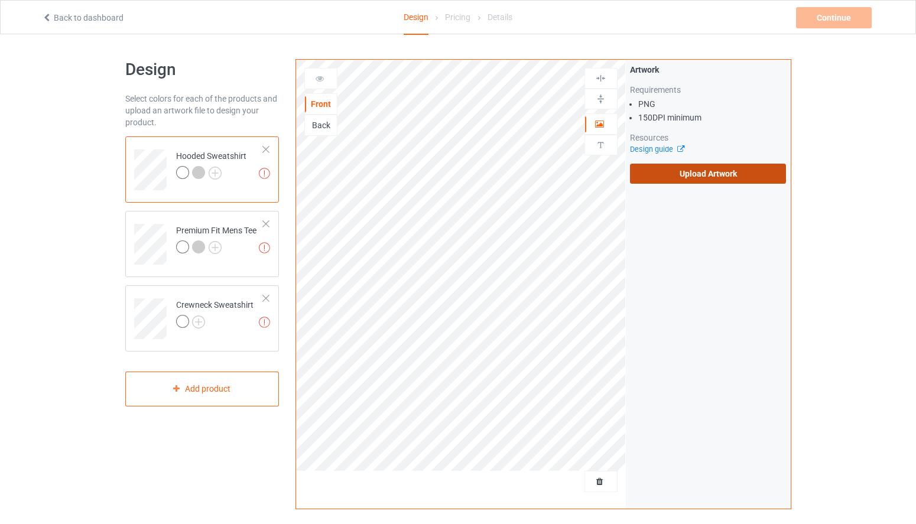
click at [699, 165] on label "Upload Artwork" at bounding box center [708, 174] width 157 height 20
click at [0, 0] on input "Upload Artwork" at bounding box center [0, 0] width 0 height 0
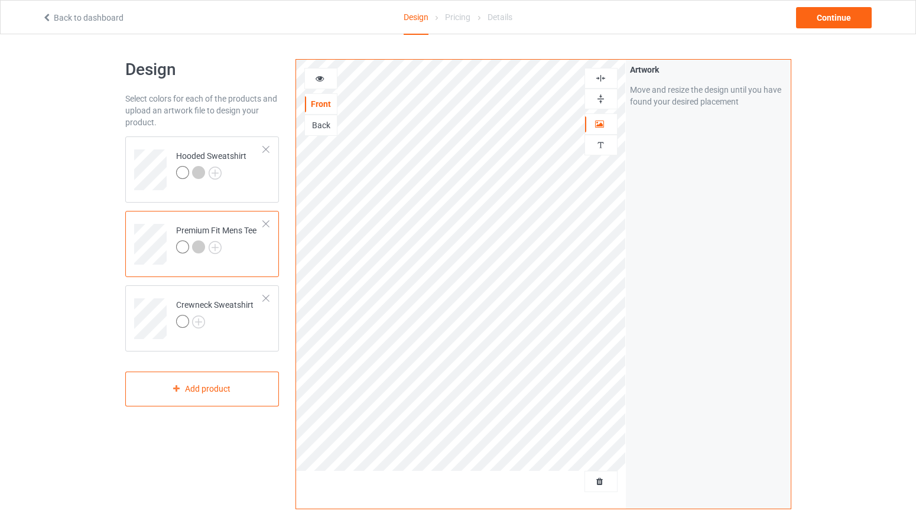
click at [320, 80] on icon at bounding box center [320, 77] width 10 height 8
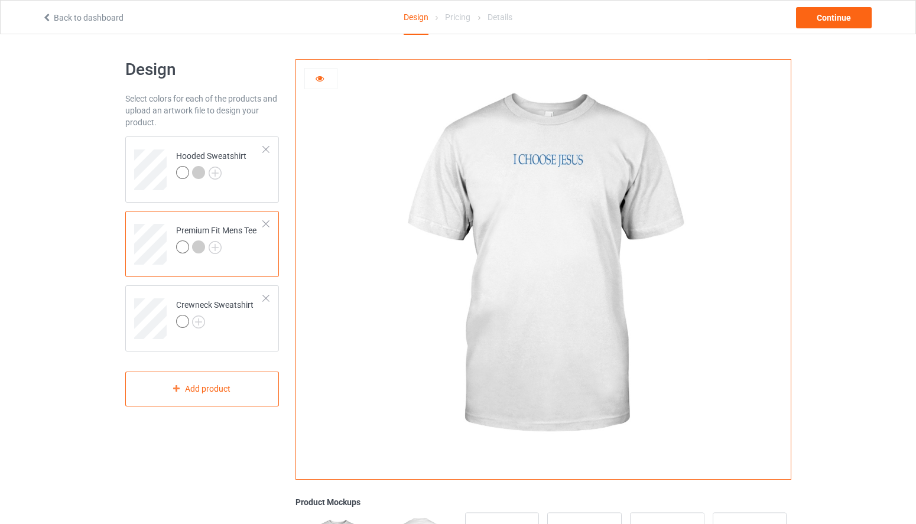
click at [318, 79] on icon at bounding box center [320, 77] width 10 height 8
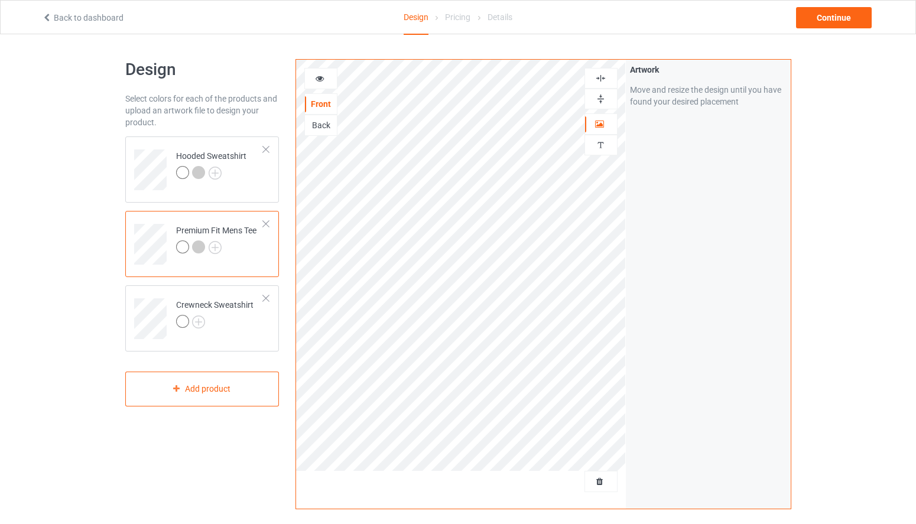
click at [178, 419] on div "Design Select colors for each of the products and upload an artwork file to des…" at bounding box center [202, 400] width 171 height 698
click at [184, 398] on div "Add product" at bounding box center [202, 389] width 154 height 35
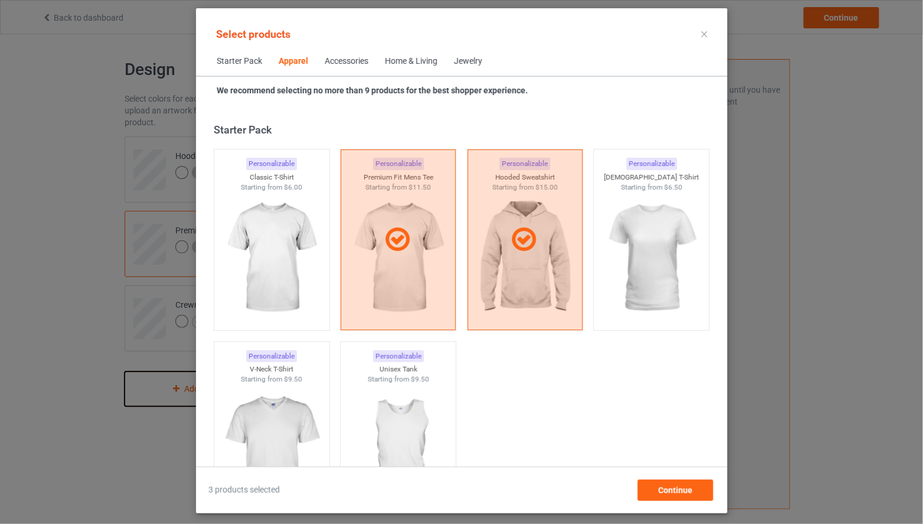
scroll to position [440, 0]
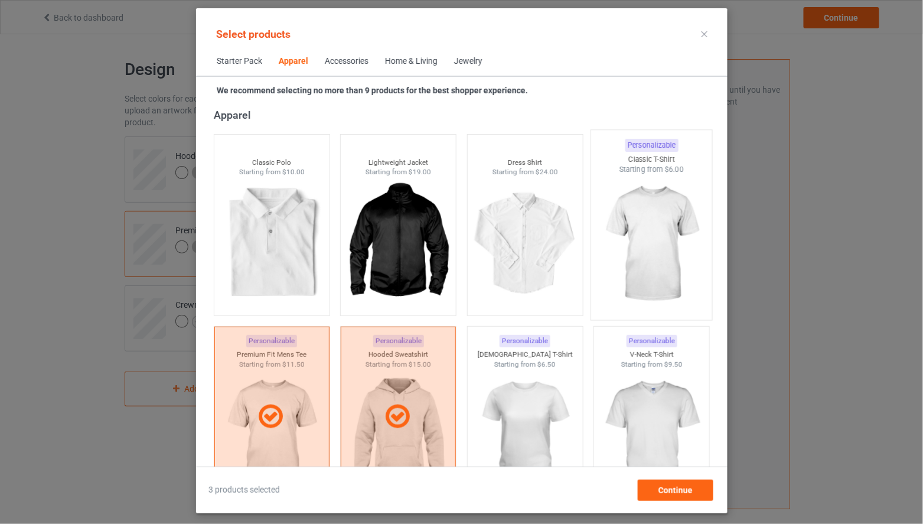
click at [643, 223] on img at bounding box center [651, 244] width 111 height 139
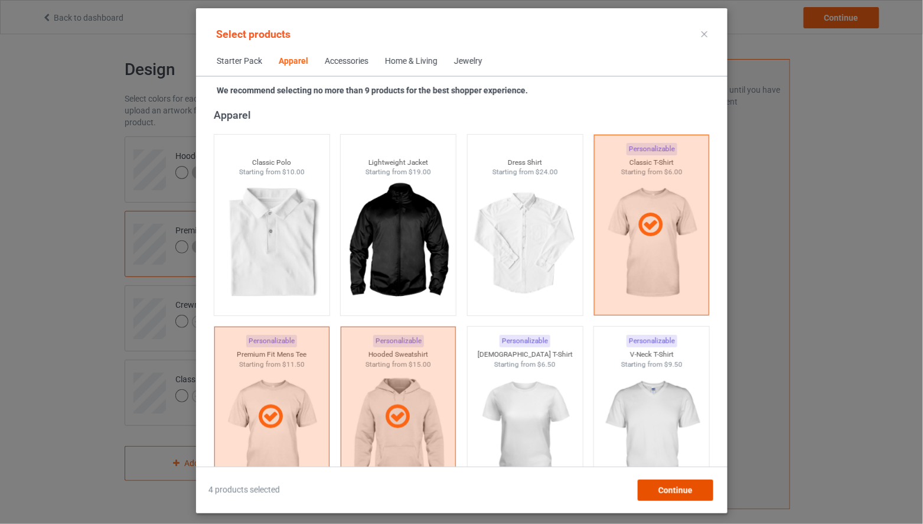
drag, startPoint x: 694, startPoint y: 491, endPoint x: 687, endPoint y: 486, distance: 8.5
click at [694, 490] on div "Continue" at bounding box center [675, 490] width 76 height 21
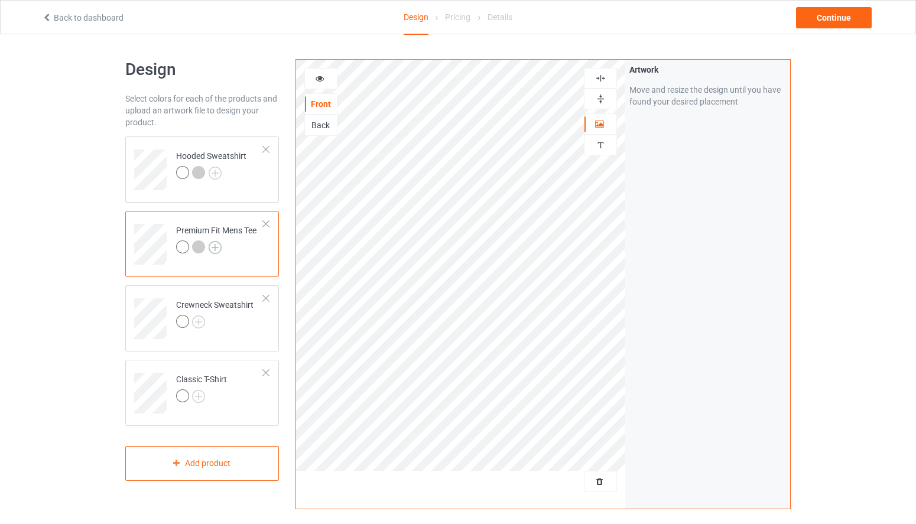
click at [212, 249] on img at bounding box center [215, 247] width 13 height 13
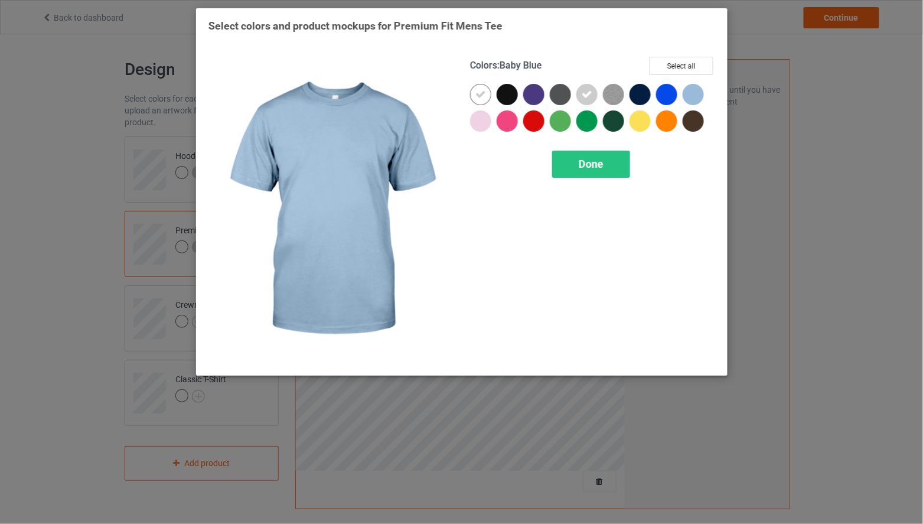
click at [701, 95] on div at bounding box center [693, 94] width 21 height 21
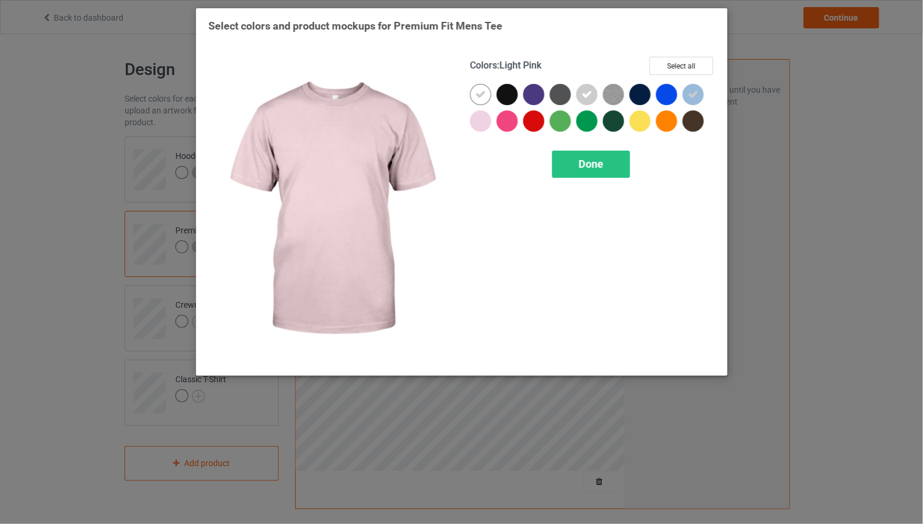
click at [483, 124] on div at bounding box center [480, 120] width 21 height 21
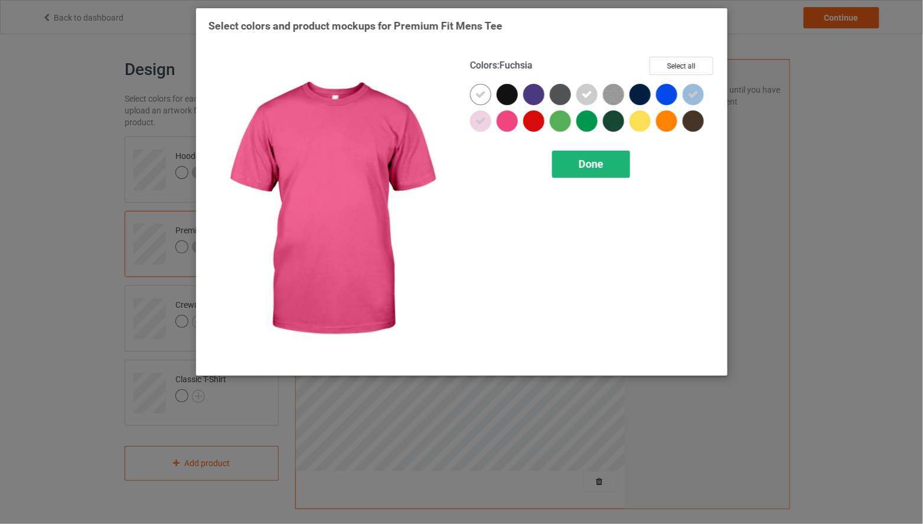
click at [581, 155] on div "Done" at bounding box center [591, 164] width 78 height 27
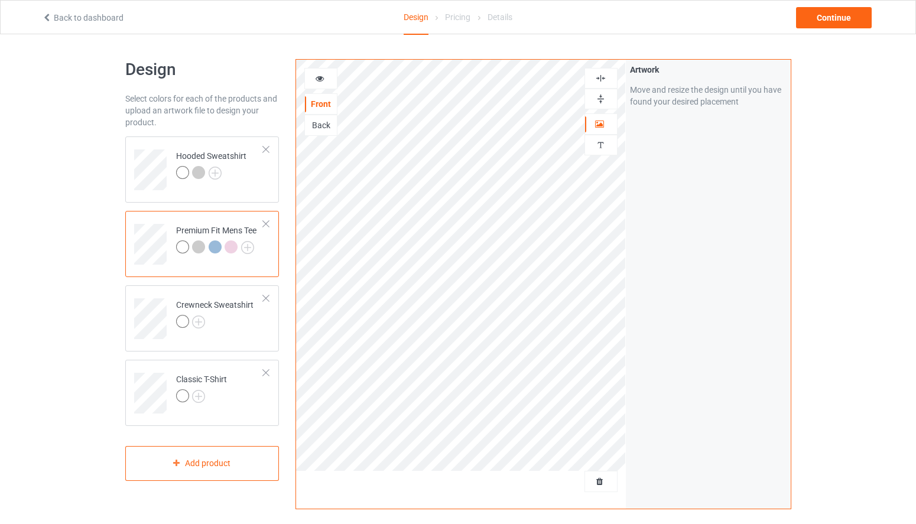
click at [314, 73] on div at bounding box center [321, 79] width 32 height 12
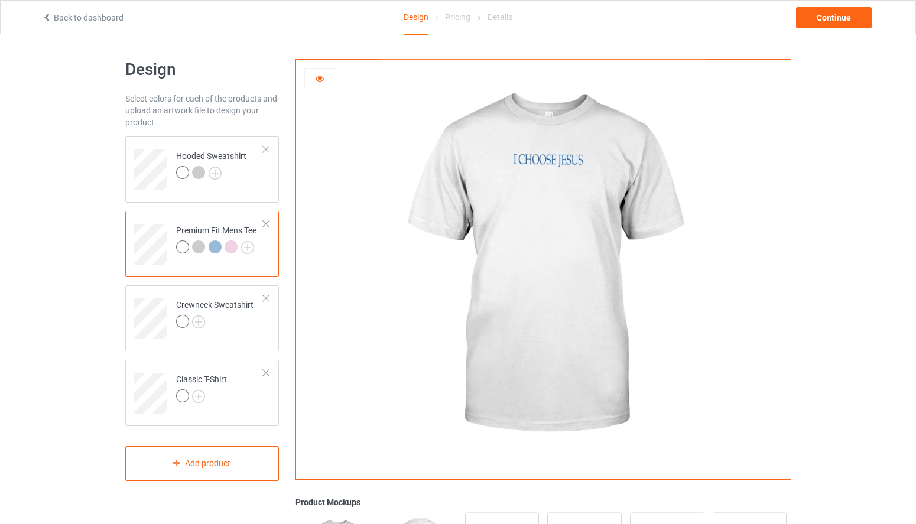
click at [201, 245] on div at bounding box center [198, 246] width 13 height 13
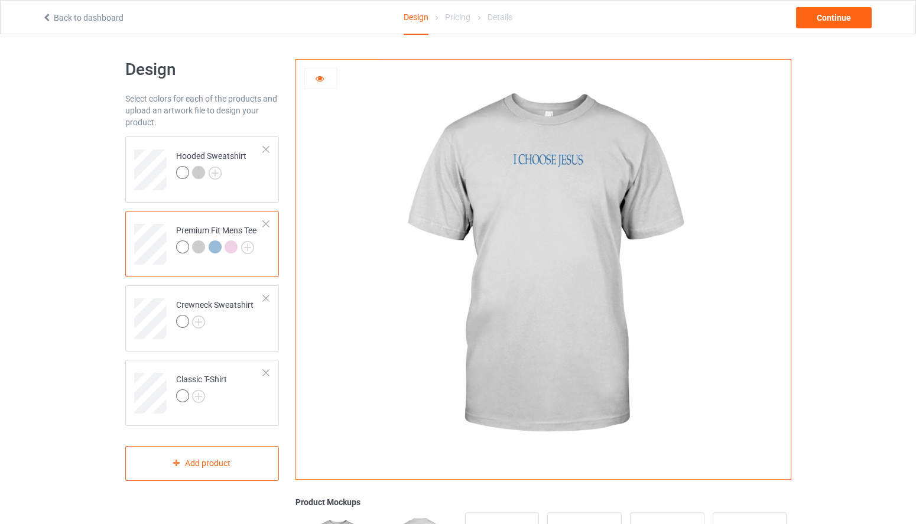
click at [219, 248] on div at bounding box center [215, 246] width 13 height 13
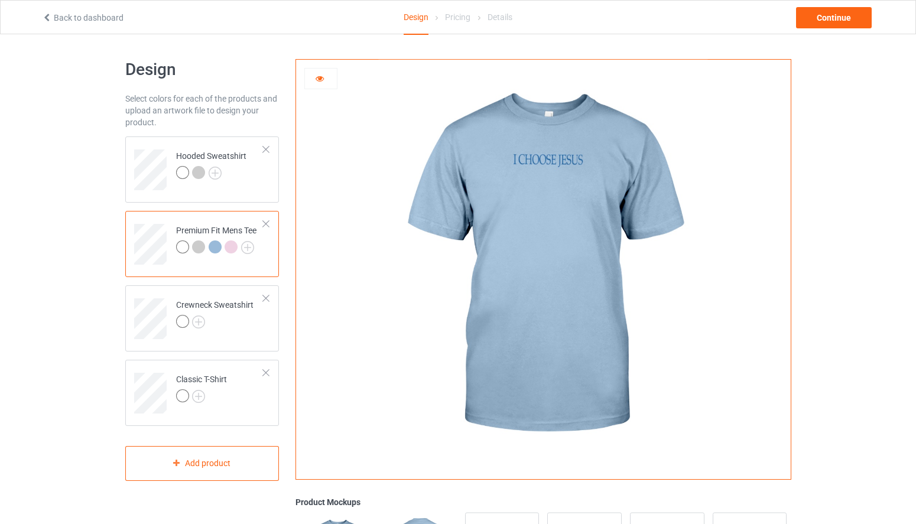
click at [231, 248] on div at bounding box center [230, 246] width 13 height 13
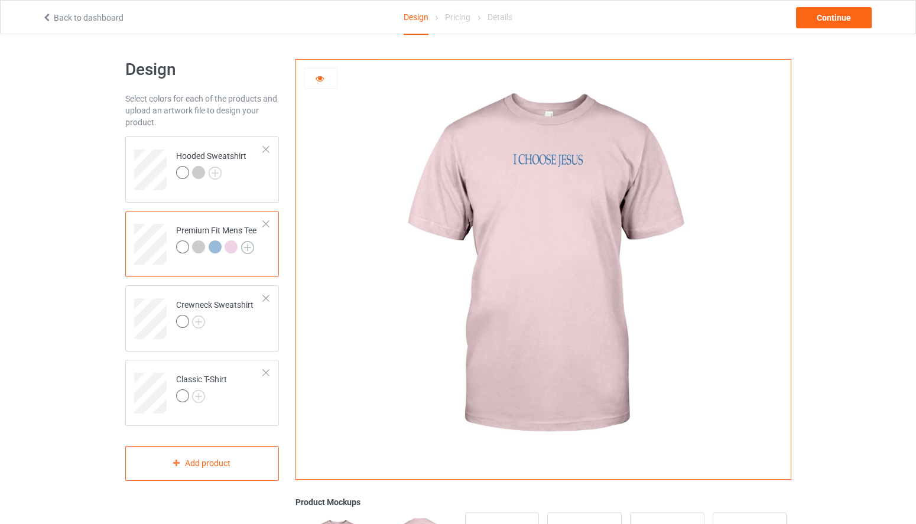
click at [247, 250] on img at bounding box center [247, 247] width 13 height 13
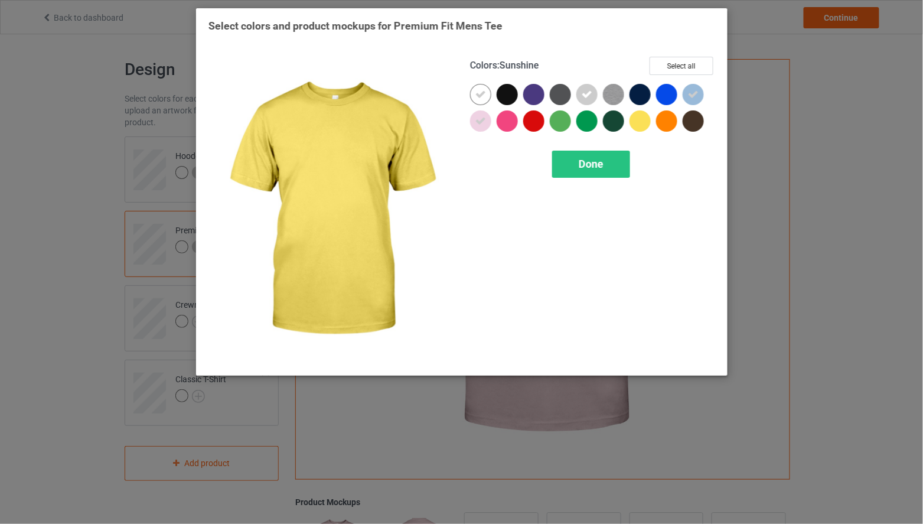
click at [642, 124] on div at bounding box center [640, 120] width 21 height 21
drag, startPoint x: 610, startPoint y: 162, endPoint x: 605, endPoint y: 167, distance: 6.7
click at [610, 162] on div "Done" at bounding box center [591, 164] width 78 height 27
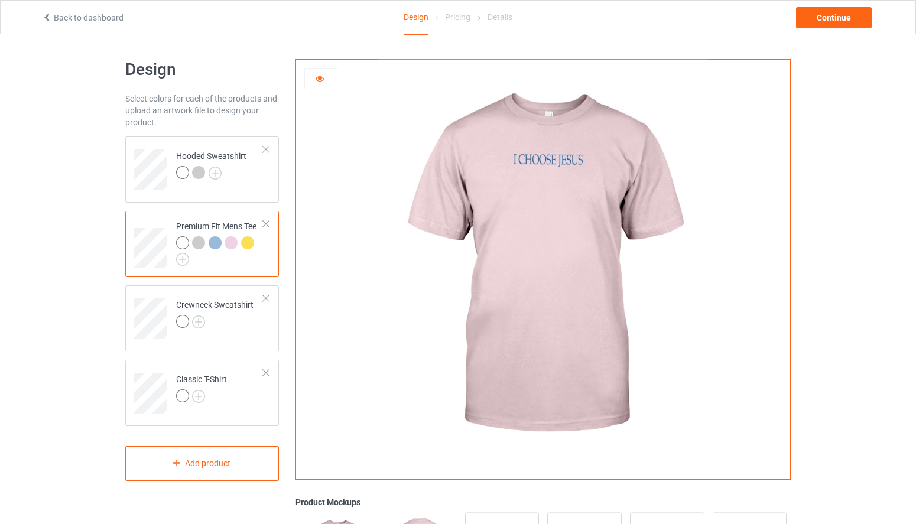
click at [250, 242] on div at bounding box center [247, 242] width 13 height 13
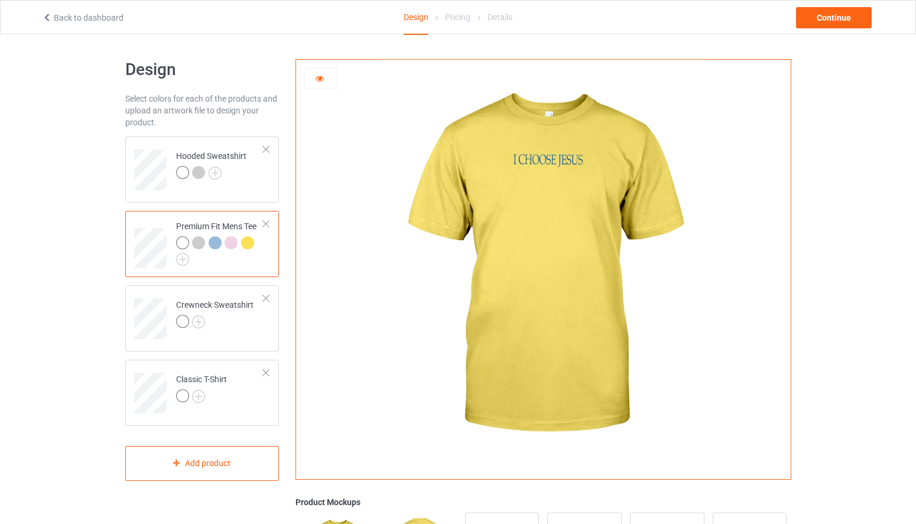
click at [329, 77] on div at bounding box center [321, 79] width 32 height 12
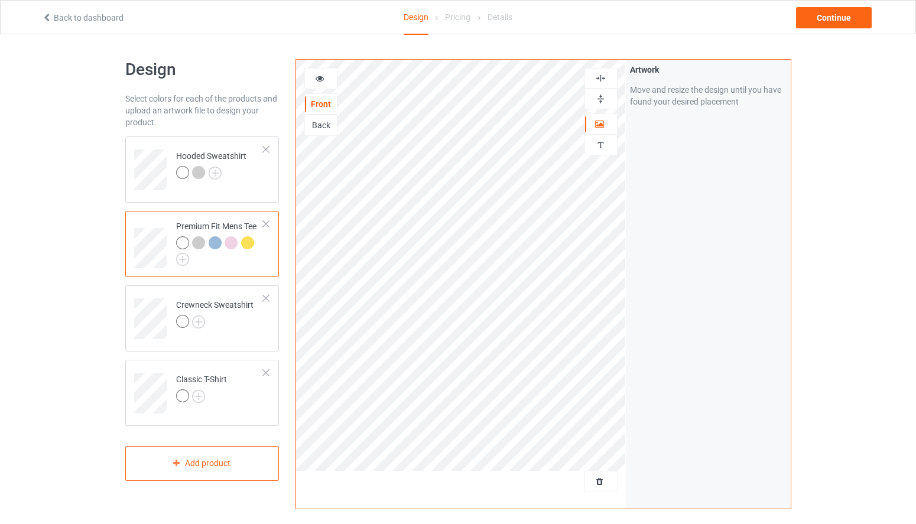
click at [322, 133] on div "Back" at bounding box center [320, 125] width 33 height 21
click at [326, 128] on div "Back" at bounding box center [321, 125] width 32 height 12
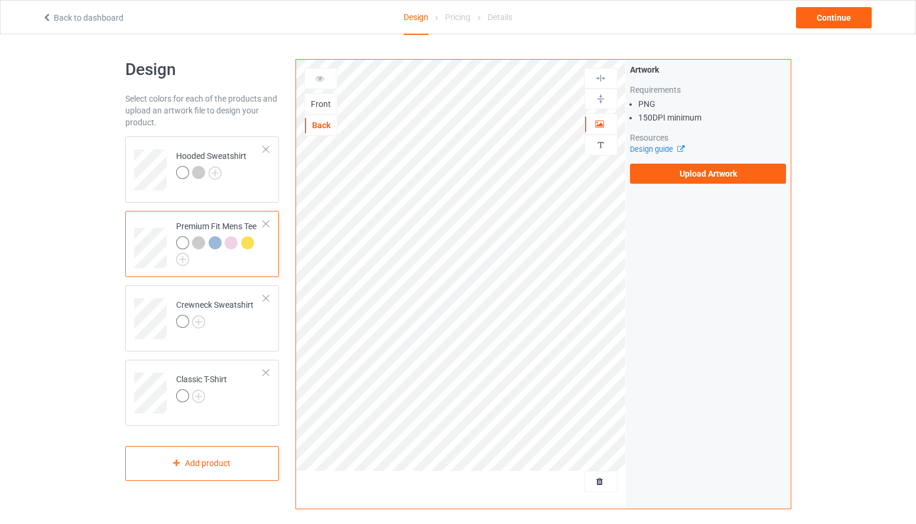
click at [185, 239] on div at bounding box center [182, 242] width 13 height 13
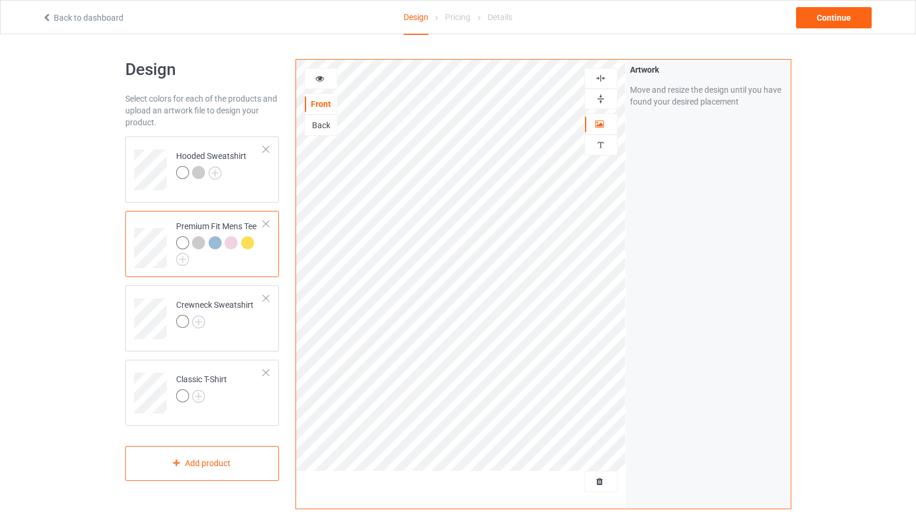
click at [327, 117] on div "Back" at bounding box center [320, 125] width 33 height 21
click at [328, 118] on div "Back" at bounding box center [320, 125] width 33 height 21
click at [329, 123] on div "Back" at bounding box center [321, 125] width 32 height 12
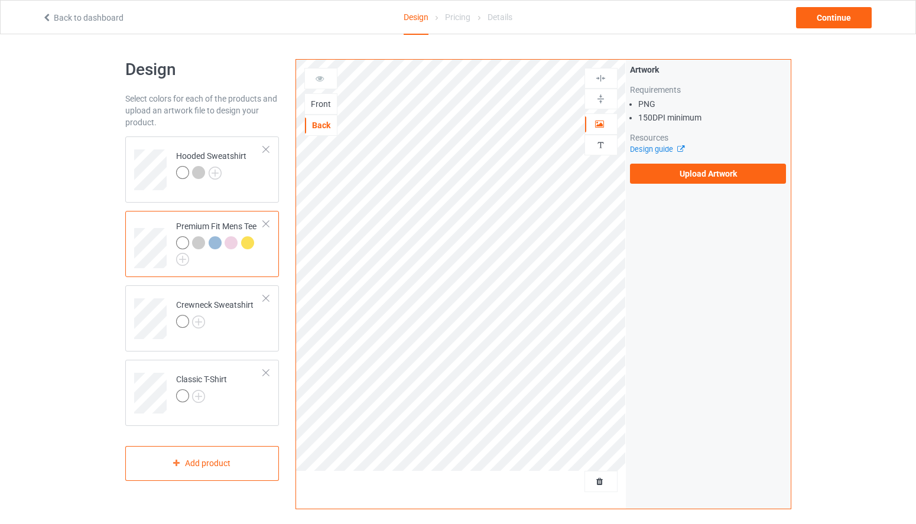
click at [734, 187] on div "Artwork Requirements PNG 150 DPI minimum Resources Design guide Upload Artwork" at bounding box center [708, 124] width 165 height 128
click at [734, 173] on label "Upload Artwork" at bounding box center [708, 174] width 157 height 20
click at [0, 0] on input "Upload Artwork" at bounding box center [0, 0] width 0 height 0
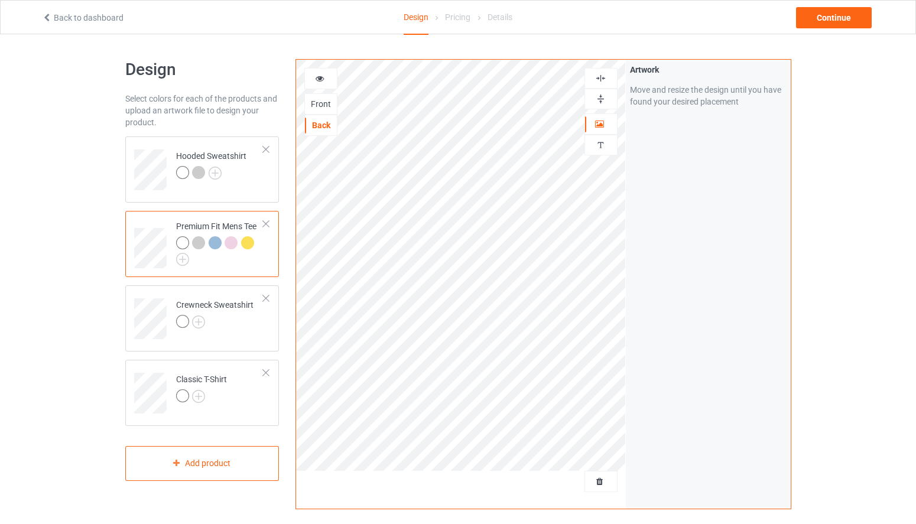
drag, startPoint x: 324, startPoint y: 79, endPoint x: 331, endPoint y: 84, distance: 9.3
click at [323, 79] on icon at bounding box center [320, 77] width 10 height 8
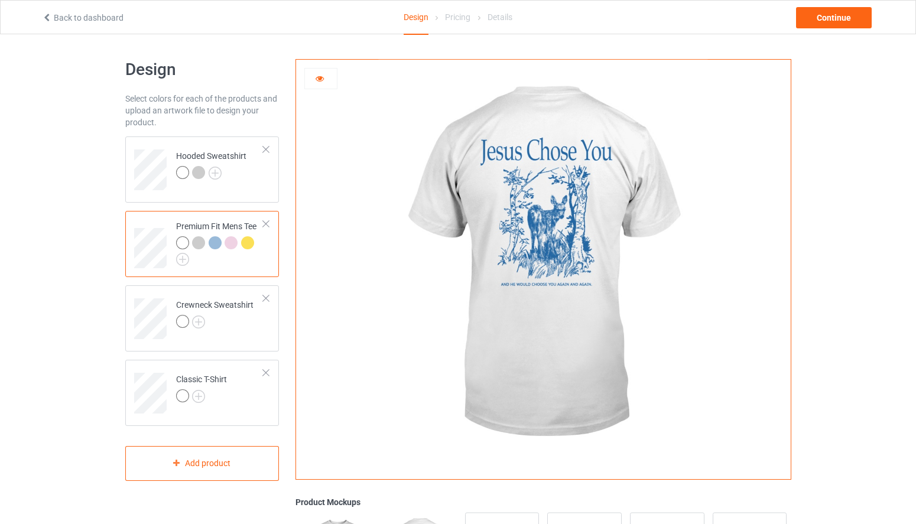
click at [249, 246] on div at bounding box center [247, 242] width 13 height 13
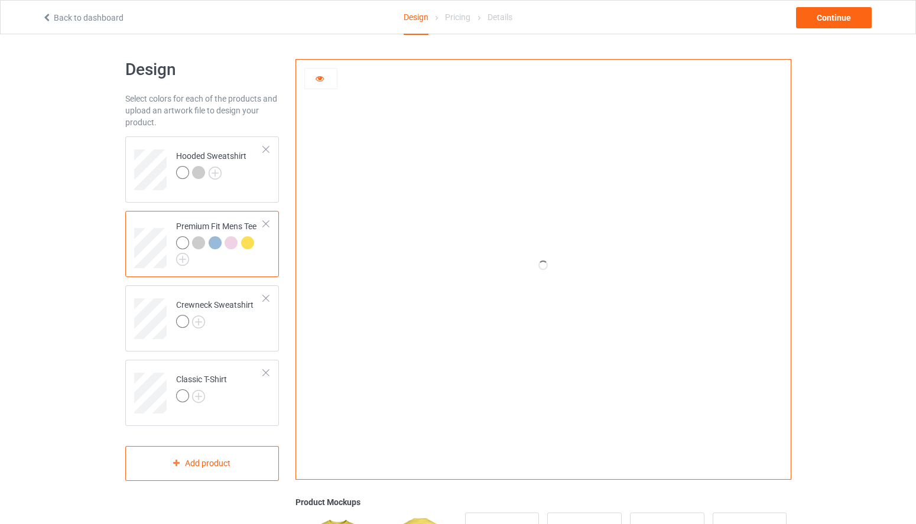
click at [321, 79] on icon at bounding box center [320, 77] width 10 height 8
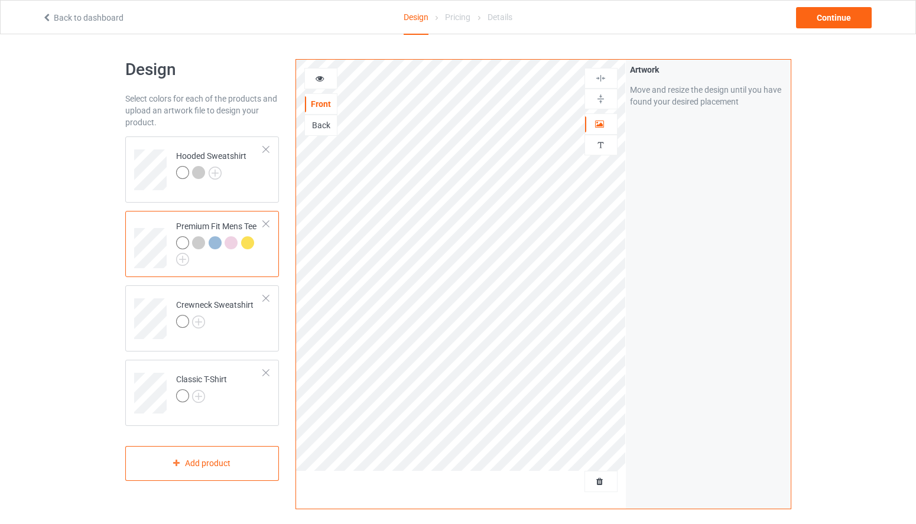
click at [323, 133] on div "Back" at bounding box center [320, 125] width 33 height 21
click at [331, 122] on div "Back" at bounding box center [321, 125] width 32 height 12
click at [331, 71] on div at bounding box center [320, 78] width 33 height 21
click at [330, 75] on div at bounding box center [321, 79] width 32 height 12
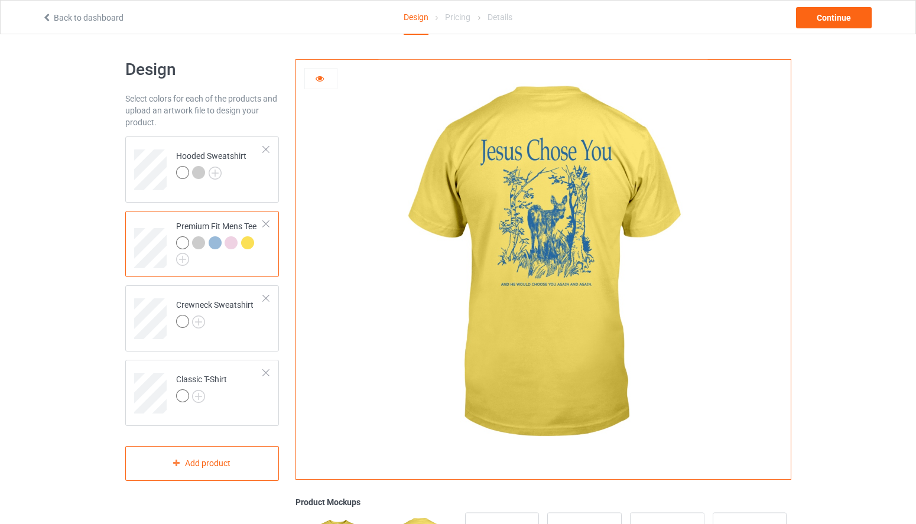
click at [330, 75] on div at bounding box center [321, 79] width 32 height 12
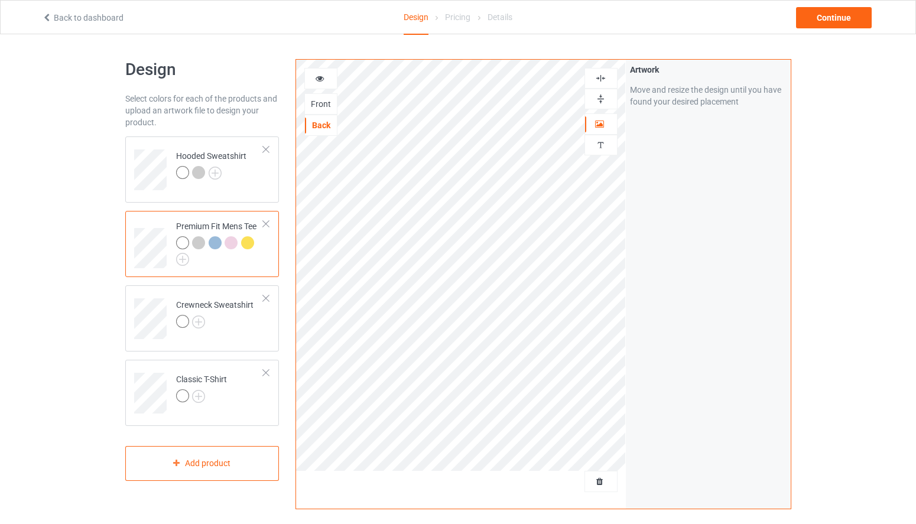
drag, startPoint x: 211, startPoint y: 243, endPoint x: 222, endPoint y: 231, distance: 15.9
click at [211, 243] on div at bounding box center [215, 242] width 13 height 13
click at [323, 123] on div "Back" at bounding box center [321, 125] width 32 height 12
click at [329, 74] on div at bounding box center [321, 79] width 32 height 12
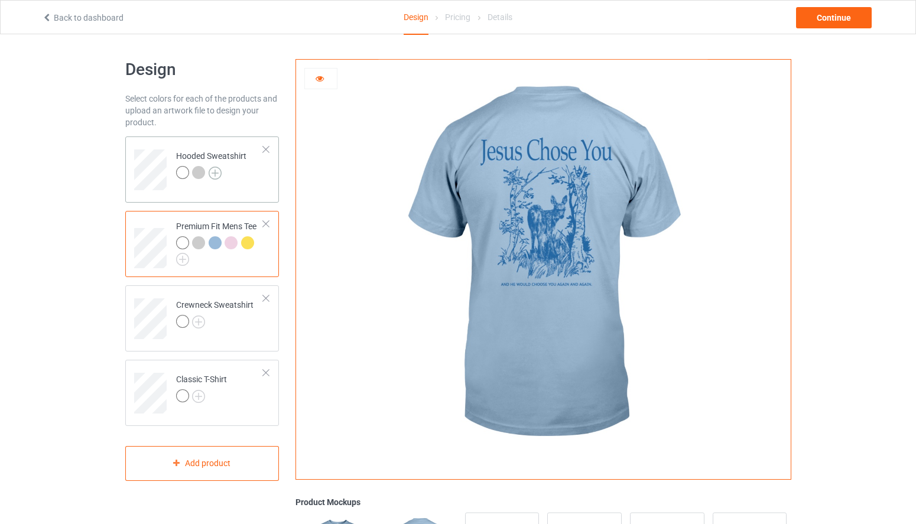
click at [219, 171] on img at bounding box center [215, 173] width 13 height 13
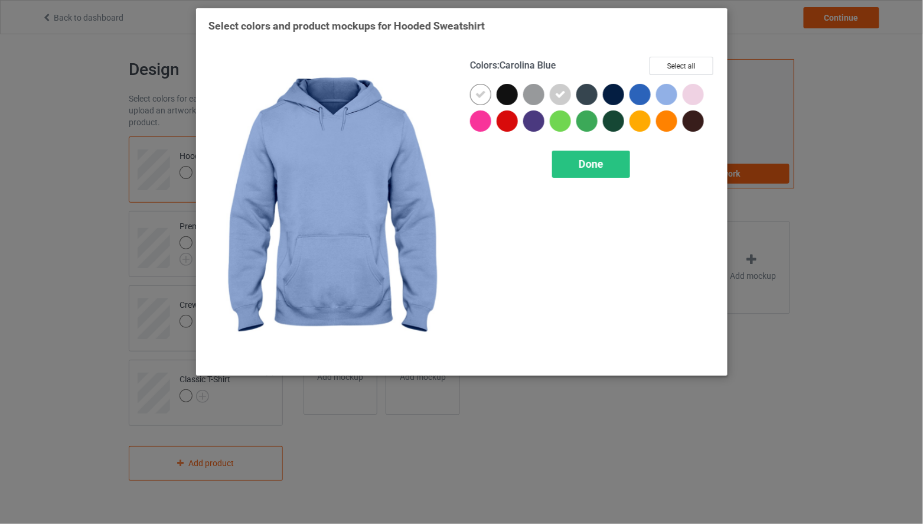
click at [672, 92] on div at bounding box center [666, 94] width 21 height 21
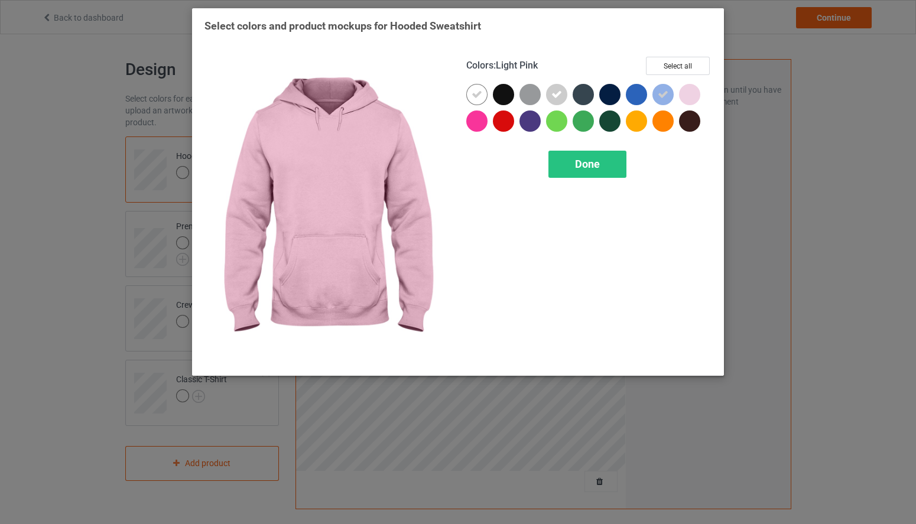
drag, startPoint x: 689, startPoint y: 92, endPoint x: 675, endPoint y: 103, distance: 18.5
click at [690, 92] on div at bounding box center [689, 94] width 21 height 21
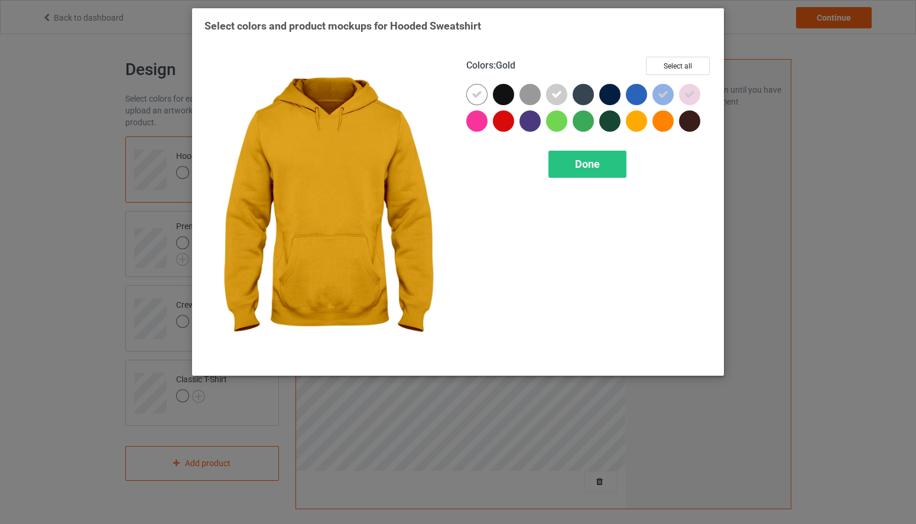
click at [630, 125] on div at bounding box center [636, 120] width 21 height 21
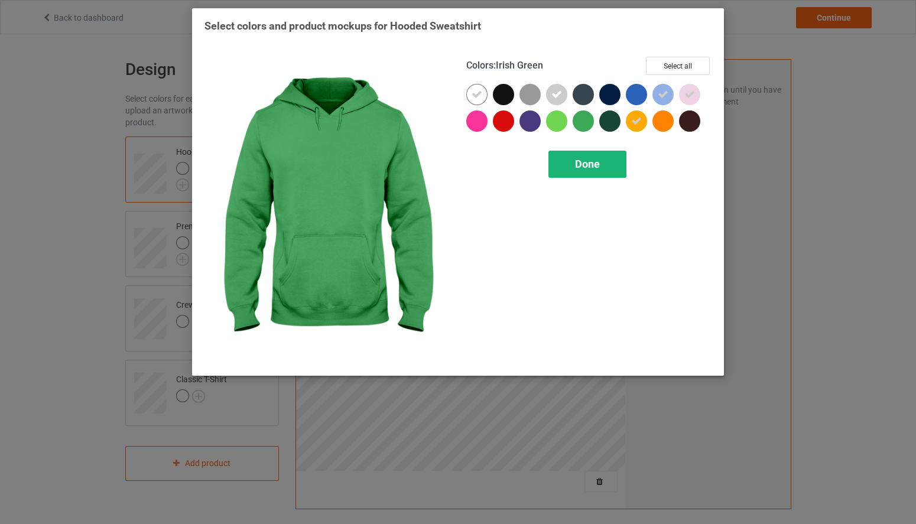
click at [571, 165] on div "Done" at bounding box center [587, 164] width 78 height 27
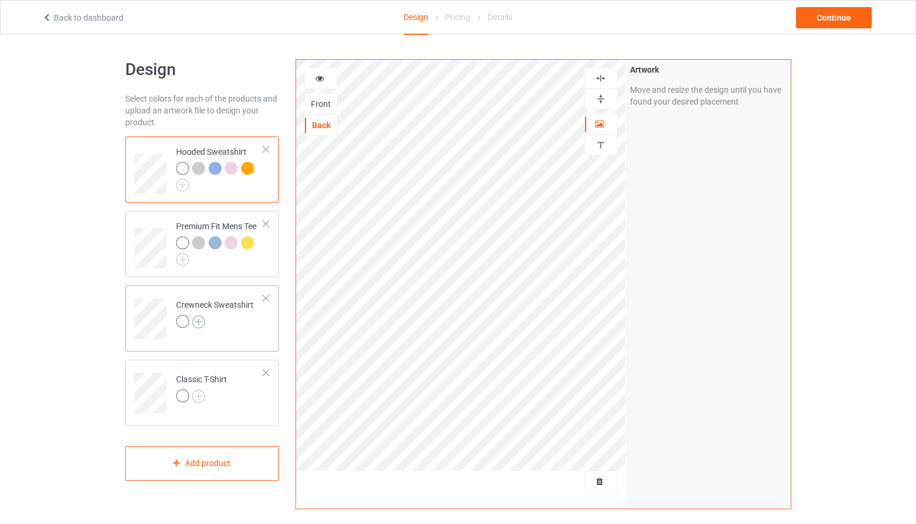
click at [198, 320] on img at bounding box center [198, 321] width 13 height 13
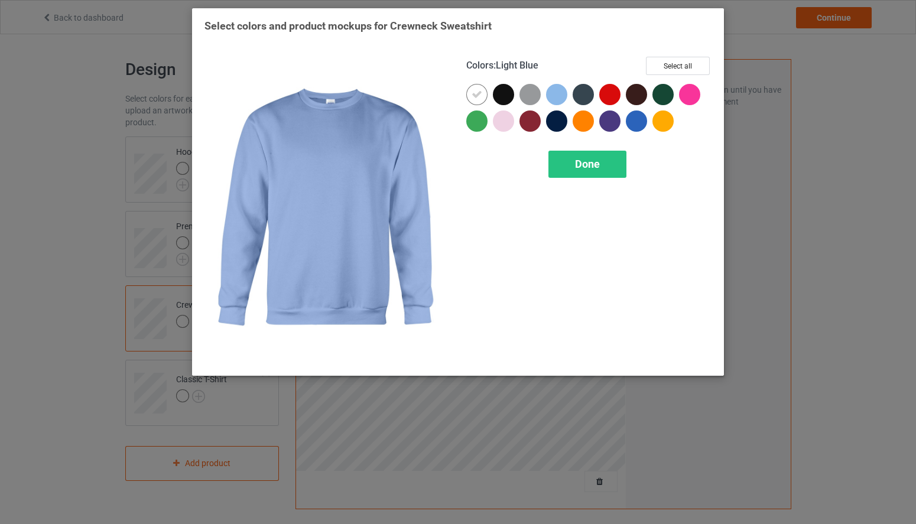
click at [542, 97] on div at bounding box center [532, 97] width 27 height 27
click at [549, 96] on div at bounding box center [556, 94] width 21 height 21
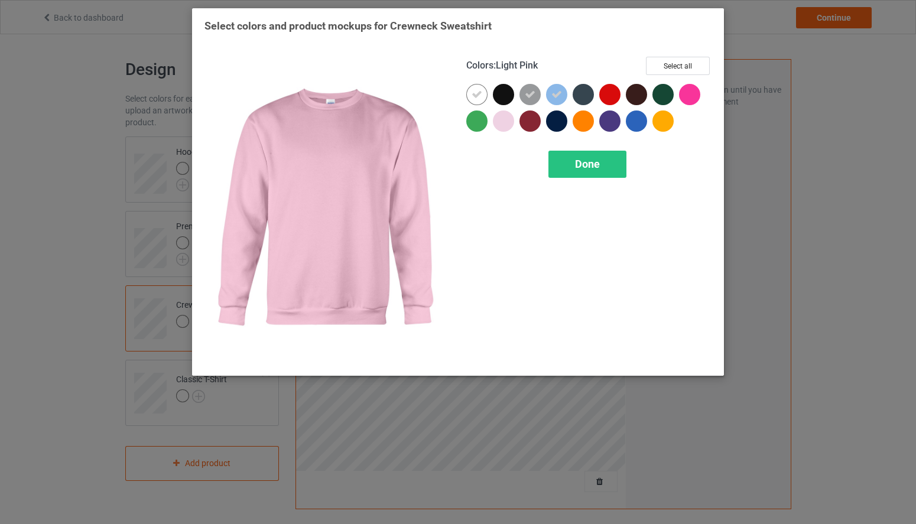
drag, startPoint x: 509, startPoint y: 125, endPoint x: 633, endPoint y: 135, distance: 125.1
click at [509, 125] on div at bounding box center [503, 120] width 21 height 21
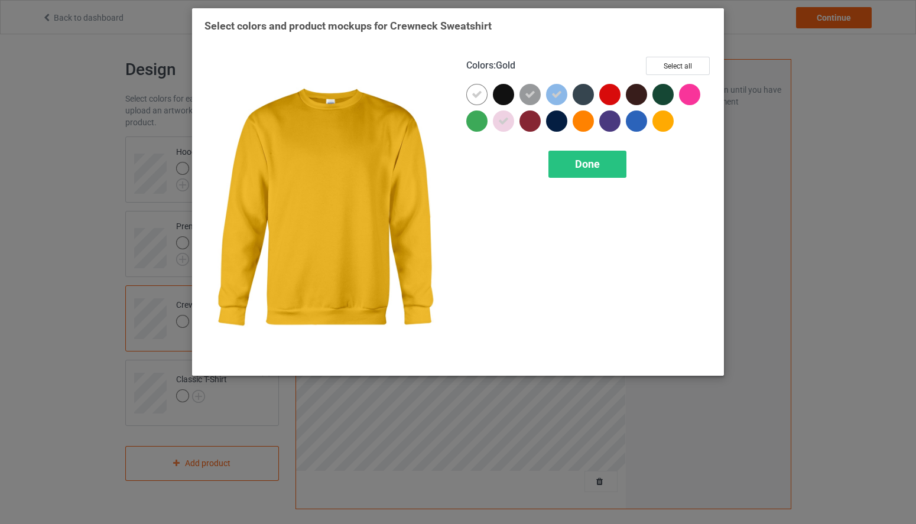
drag, startPoint x: 668, startPoint y: 127, endPoint x: 641, endPoint y: 145, distance: 31.9
click at [668, 127] on div at bounding box center [662, 120] width 21 height 21
click at [585, 181] on div "Colors : Gold Select all Done" at bounding box center [589, 209] width 262 height 323
click at [588, 170] on span "Done" at bounding box center [587, 164] width 25 height 12
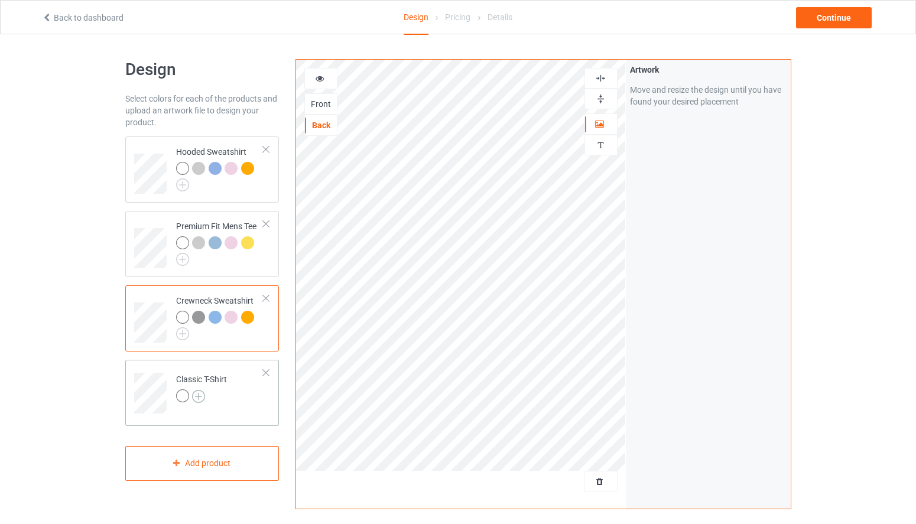
click at [198, 398] on img at bounding box center [198, 396] width 13 height 13
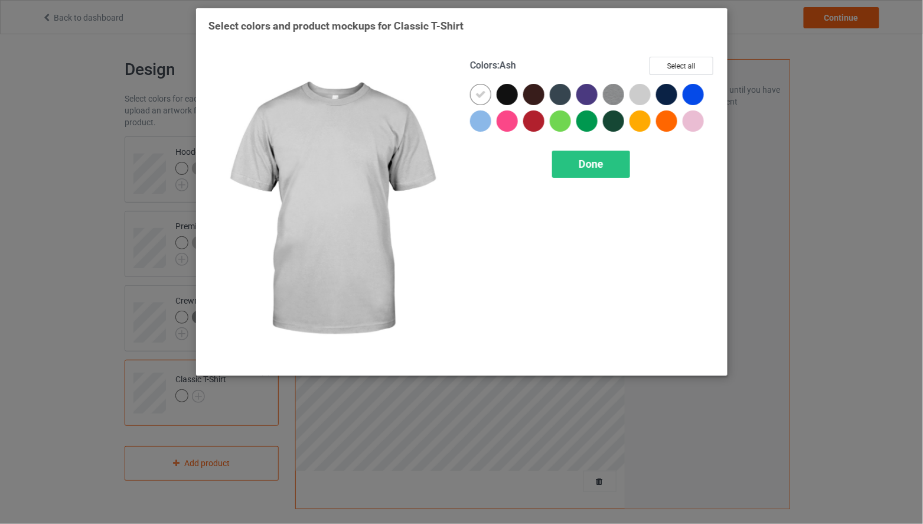
click at [639, 100] on div at bounding box center [640, 94] width 21 height 21
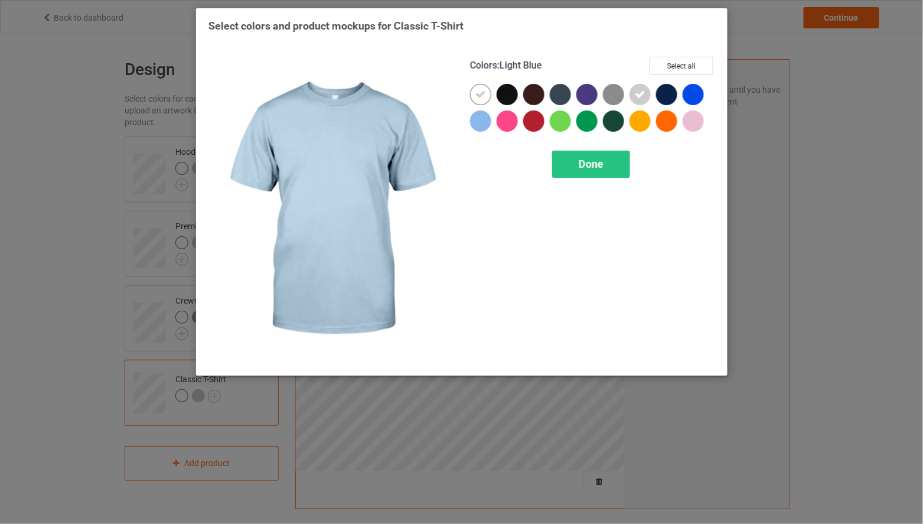
drag, startPoint x: 473, startPoint y: 122, endPoint x: 491, endPoint y: 122, distance: 17.7
click at [474, 122] on div at bounding box center [480, 120] width 21 height 21
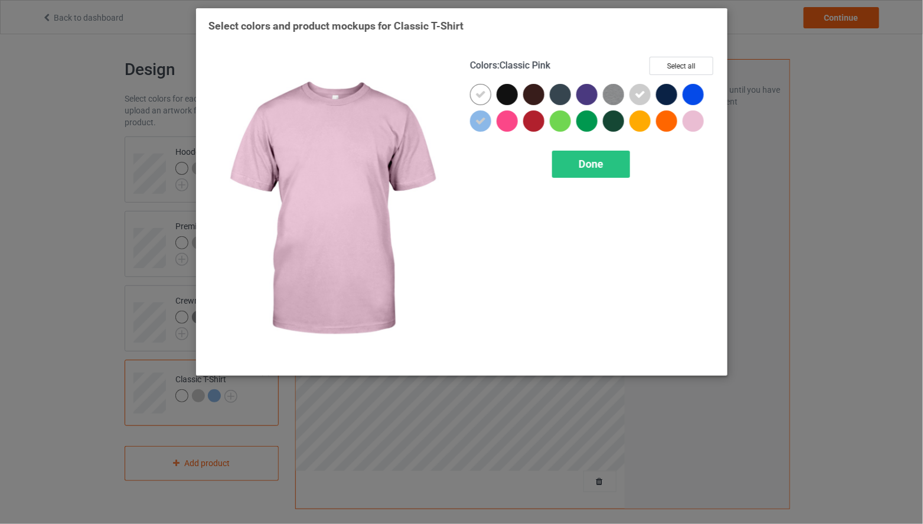
drag, startPoint x: 699, startPoint y: 121, endPoint x: 656, endPoint y: 121, distance: 42.5
click at [698, 121] on div at bounding box center [693, 120] width 21 height 21
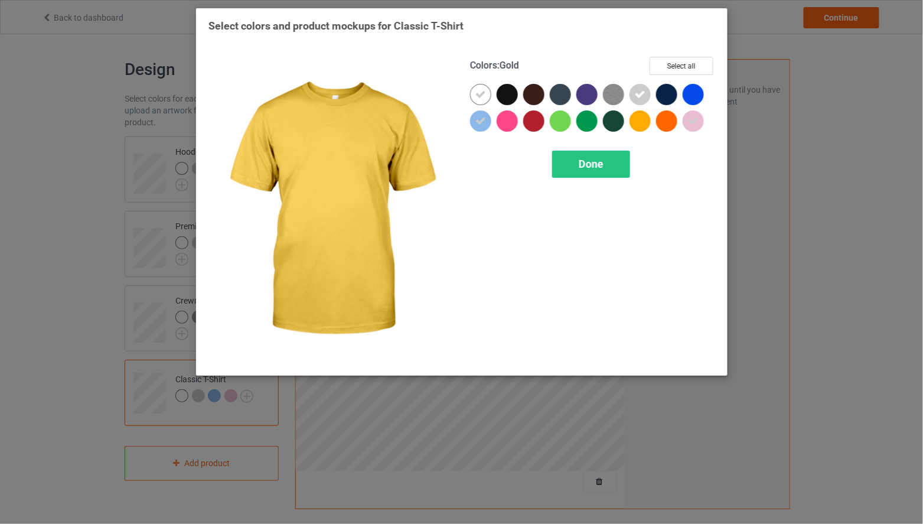
click at [646, 121] on div at bounding box center [640, 120] width 21 height 21
click at [593, 162] on span "Done" at bounding box center [591, 164] width 25 height 12
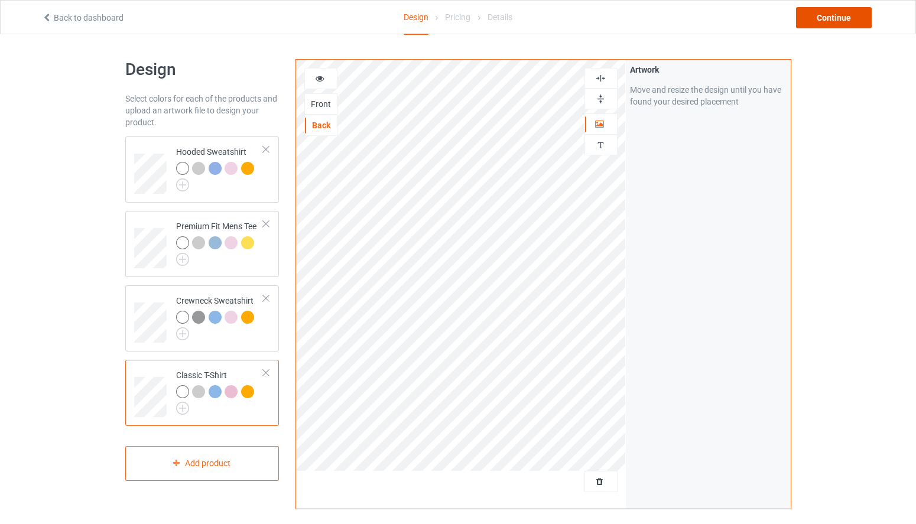
click at [834, 22] on div "Continue" at bounding box center [834, 17] width 76 height 21
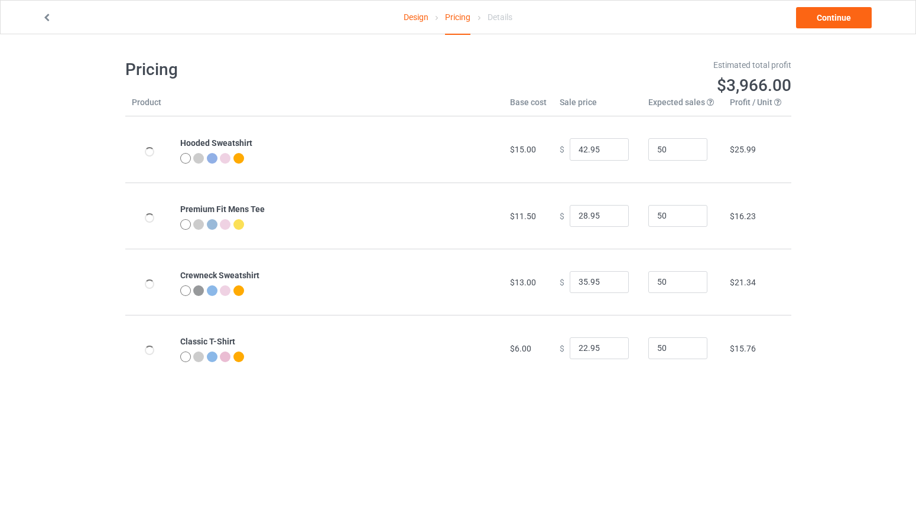
type input "46.95"
type input "32.95"
type input "39.95"
type input "26.95"
drag, startPoint x: 580, startPoint y: 148, endPoint x: 562, endPoint y: 152, distance: 17.5
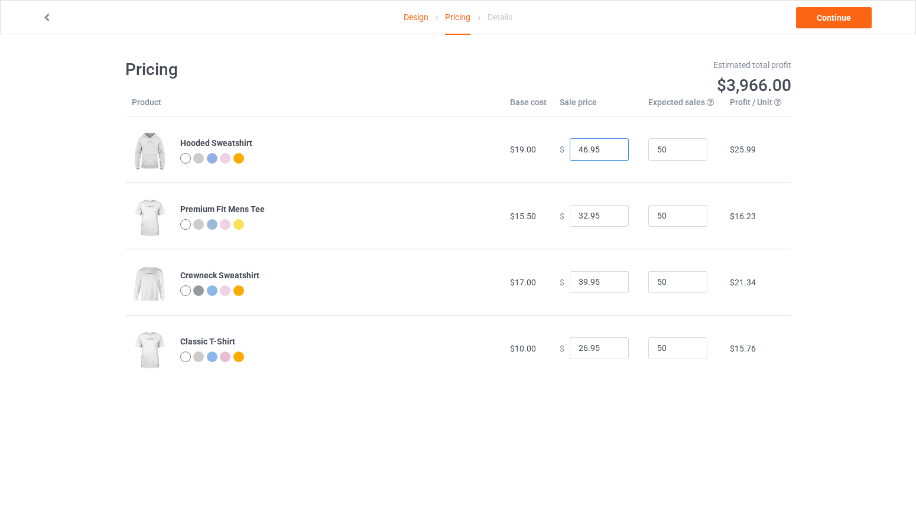
click at [562, 152] on div "$ 46.95" at bounding box center [597, 149] width 76 height 22
type input "39.95"
click at [580, 214] on input "32.95" at bounding box center [598, 216] width 59 height 22
type input "26.95"
click at [581, 279] on input "39.95" at bounding box center [598, 282] width 59 height 22
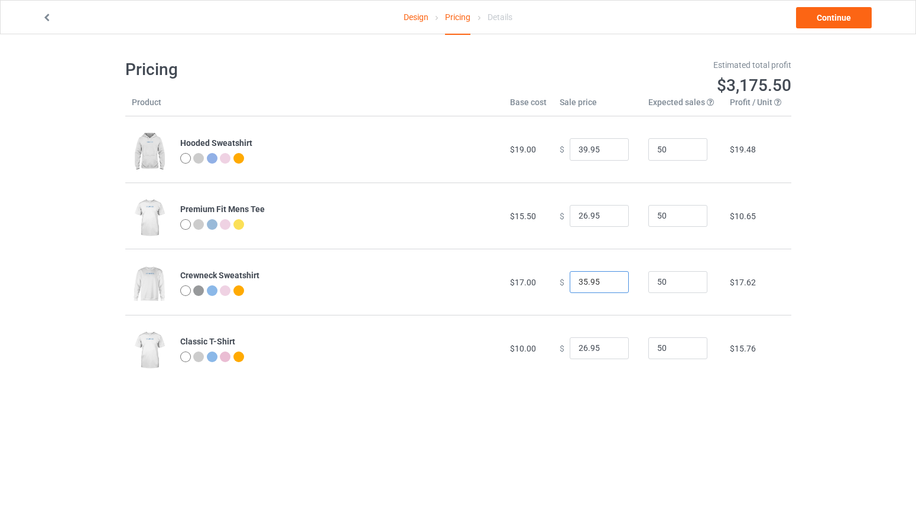
type input "35.95"
click at [581, 349] on input "26.95" at bounding box center [598, 348] width 59 height 22
type input "22.95"
click at [826, 19] on link "Continue" at bounding box center [834, 17] width 76 height 21
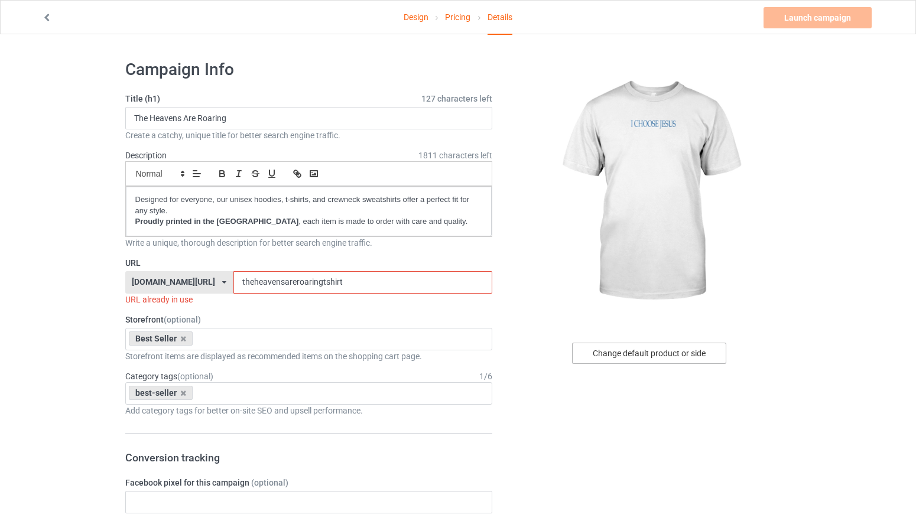
click at [670, 353] on div "Change default product or side" at bounding box center [649, 353] width 154 height 21
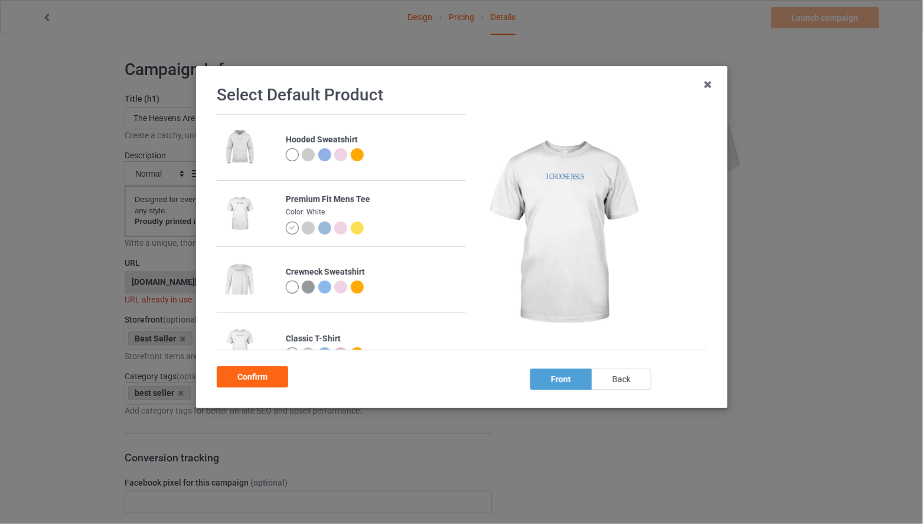
click at [643, 380] on div "back" at bounding box center [621, 379] width 60 height 21
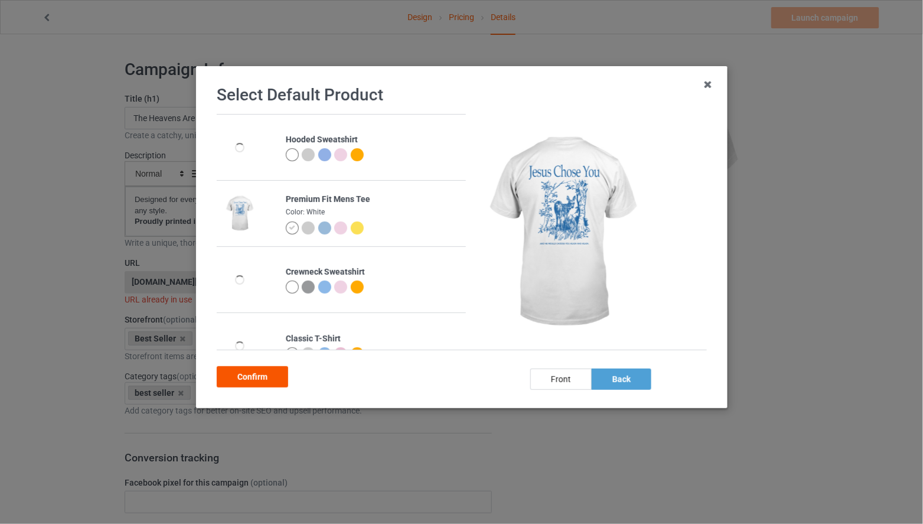
click at [253, 378] on div "Confirm" at bounding box center [252, 376] width 71 height 21
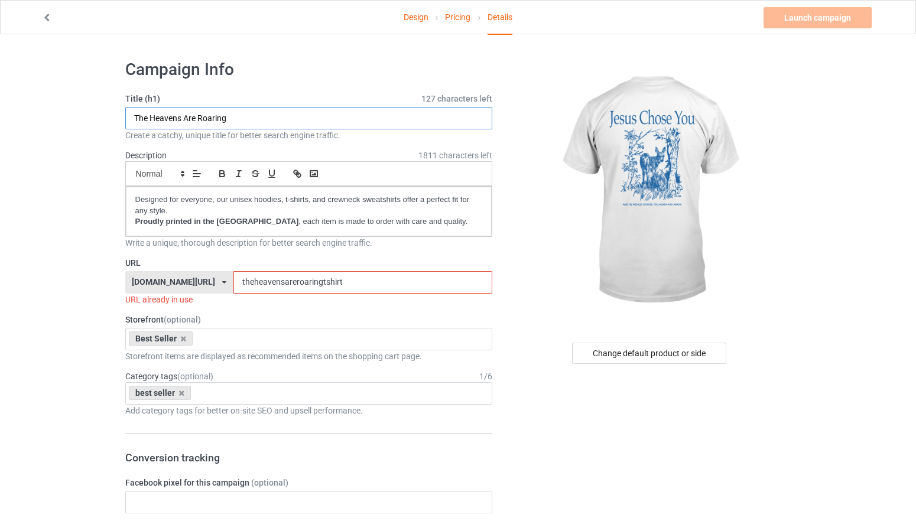
drag, startPoint x: 229, startPoint y: 113, endPoint x: 347, endPoint y: 129, distance: 119.7
click at [347, 129] on input "The Heavens Are Roaring" at bounding box center [308, 118] width 367 height 22
drag, startPoint x: 168, startPoint y: 116, endPoint x: 49, endPoint y: 120, distance: 119.4
type input "[DEMOGRAPHIC_DATA] Chose You"
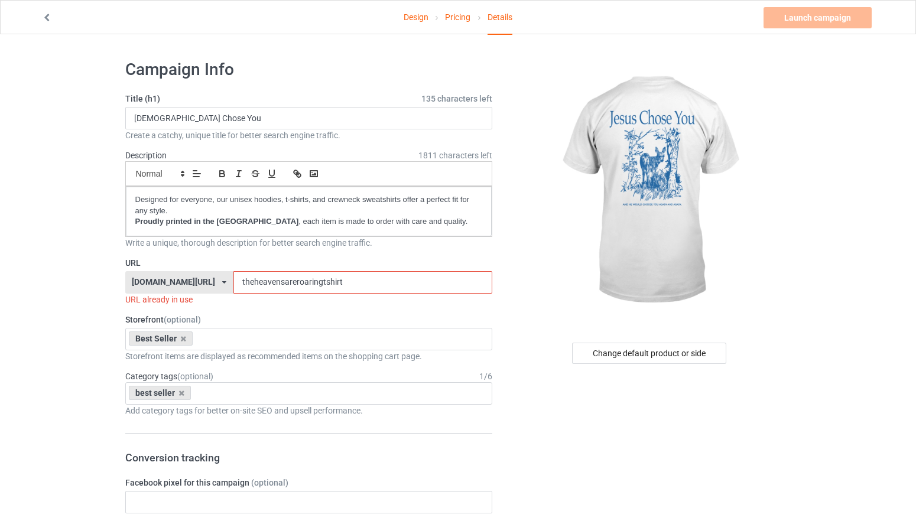
drag, startPoint x: 402, startPoint y: 281, endPoint x: 261, endPoint y: 286, distance: 141.9
click at [261, 286] on div "[DOMAIN_NAME][URL] [DOMAIN_NAME][URL] [DOMAIN_NAME][URL] [DOMAIN_NAME][URL] 5ca…" at bounding box center [308, 282] width 367 height 22
paste input "[DEMOGRAPHIC_DATA] Chose You"
click at [306, 284] on input "[DEMOGRAPHIC_DATA] Chose You" at bounding box center [362, 282] width 259 height 22
click at [330, 281] on input "JesusChose You" at bounding box center [362, 282] width 259 height 22
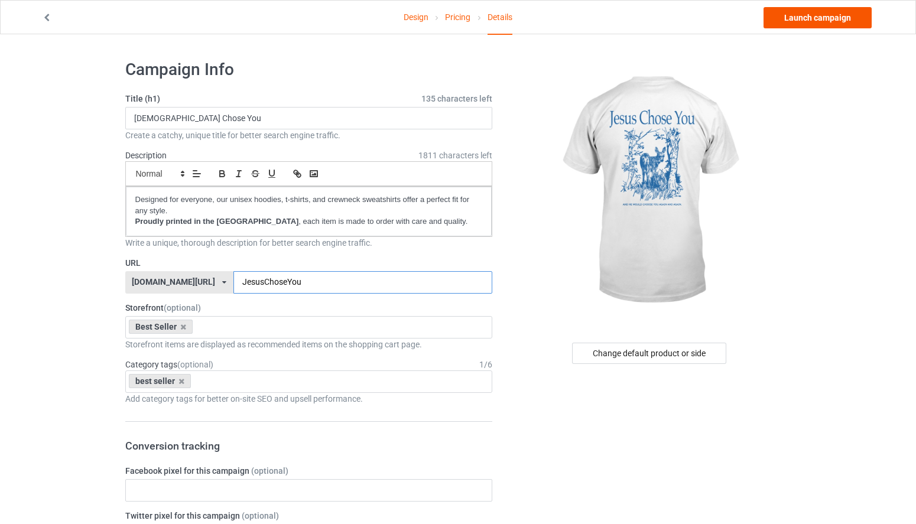
type input "JesusChoseYou"
click at [814, 24] on link "Launch campaign" at bounding box center [817, 17] width 108 height 21
